Goal: Find specific page/section: Find specific page/section

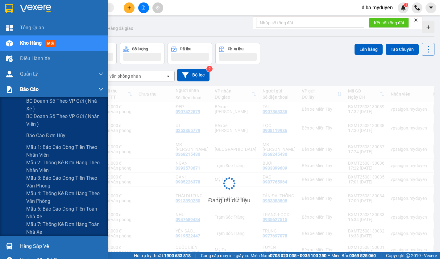
click at [12, 88] on img at bounding box center [9, 89] width 6 height 6
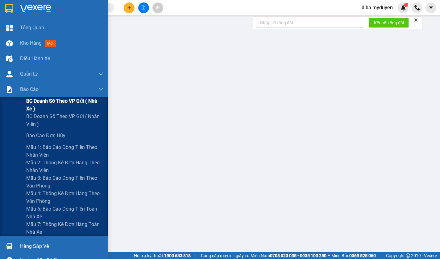
click at [46, 100] on span "BC doanh số theo VP gửi ( nhà xe )" at bounding box center [64, 104] width 77 height 15
